Goal: Find specific page/section: Find specific page/section

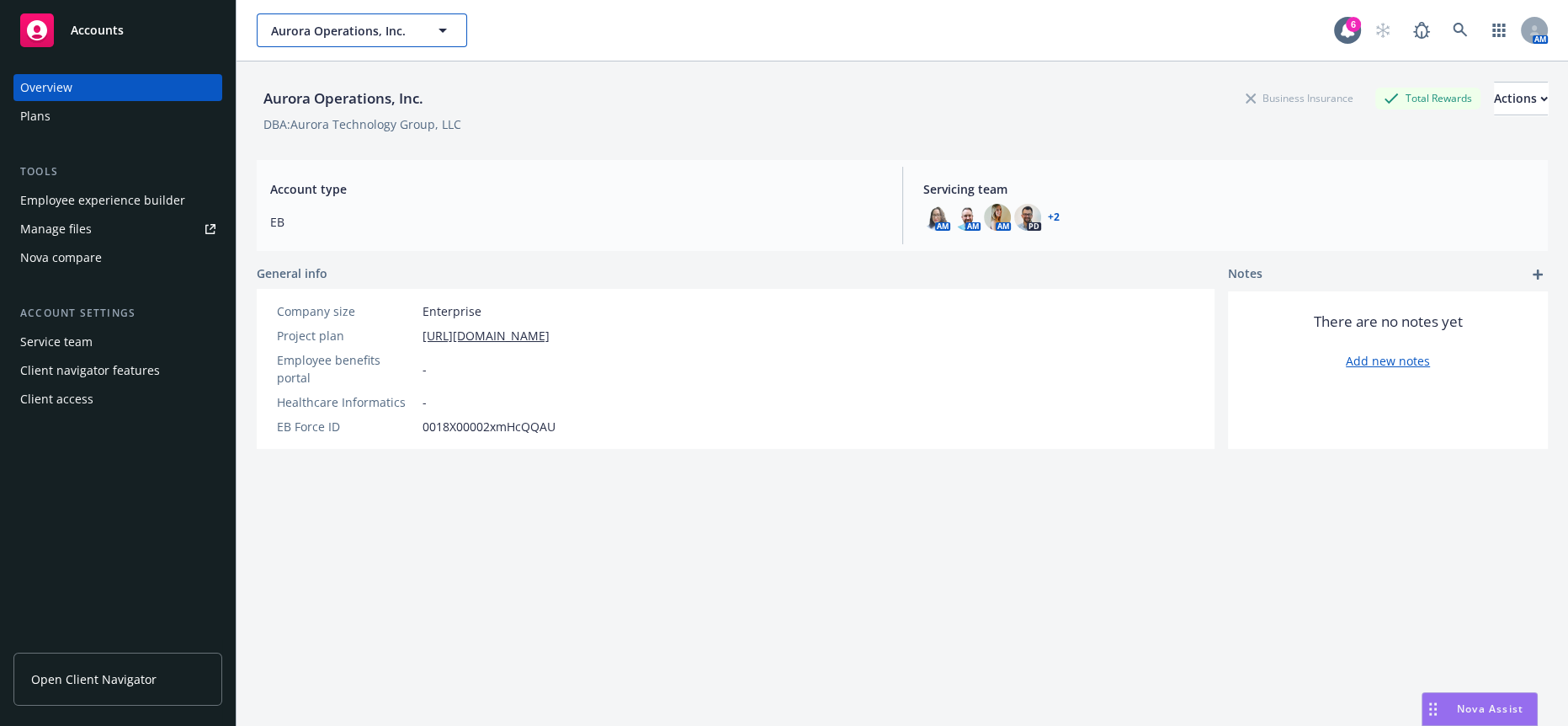
click at [348, 29] on span "Aurora Operations, Inc." at bounding box center [343, 31] width 146 height 18
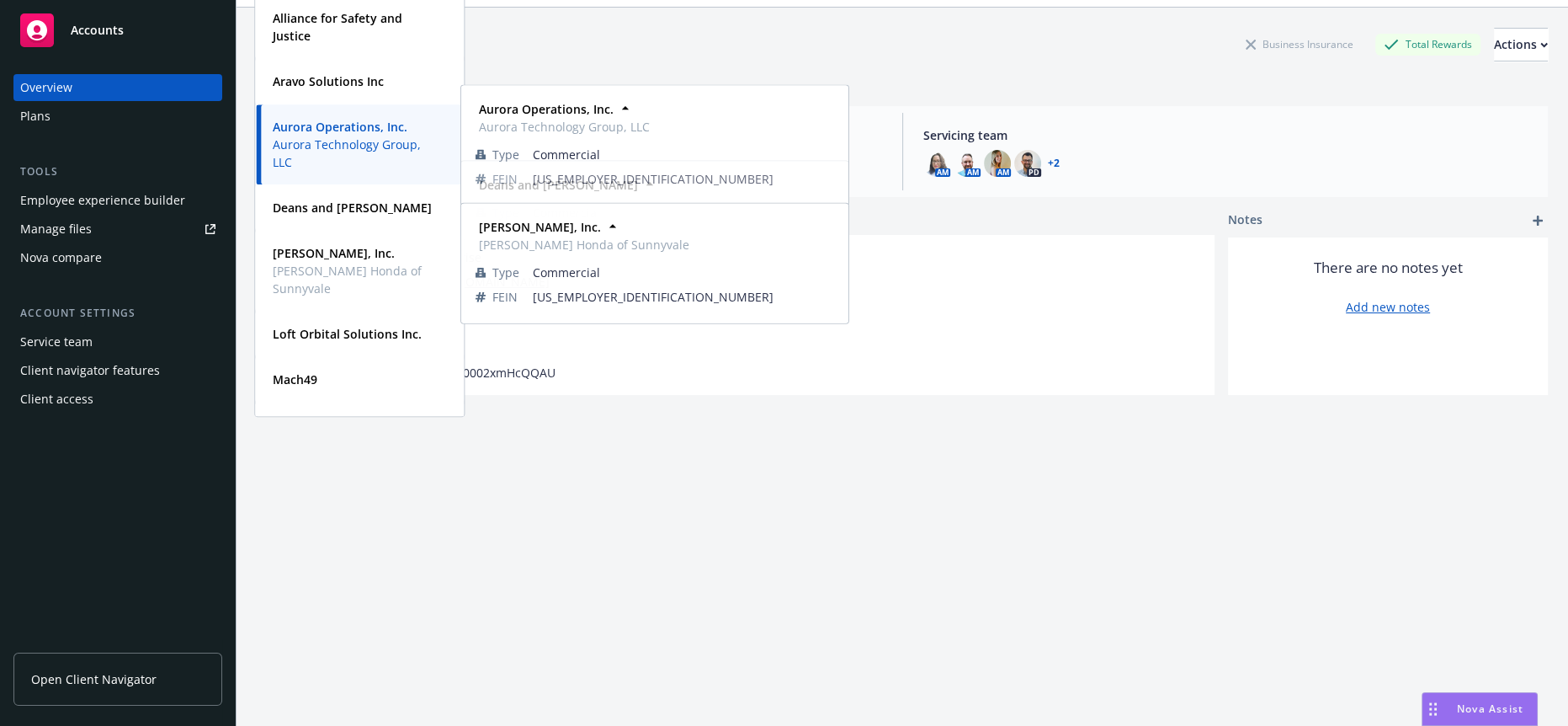
click at [358, 166] on span "Aurora Technology Group, LLC" at bounding box center [357, 153] width 170 height 35
